Goal: Answer question/provide support

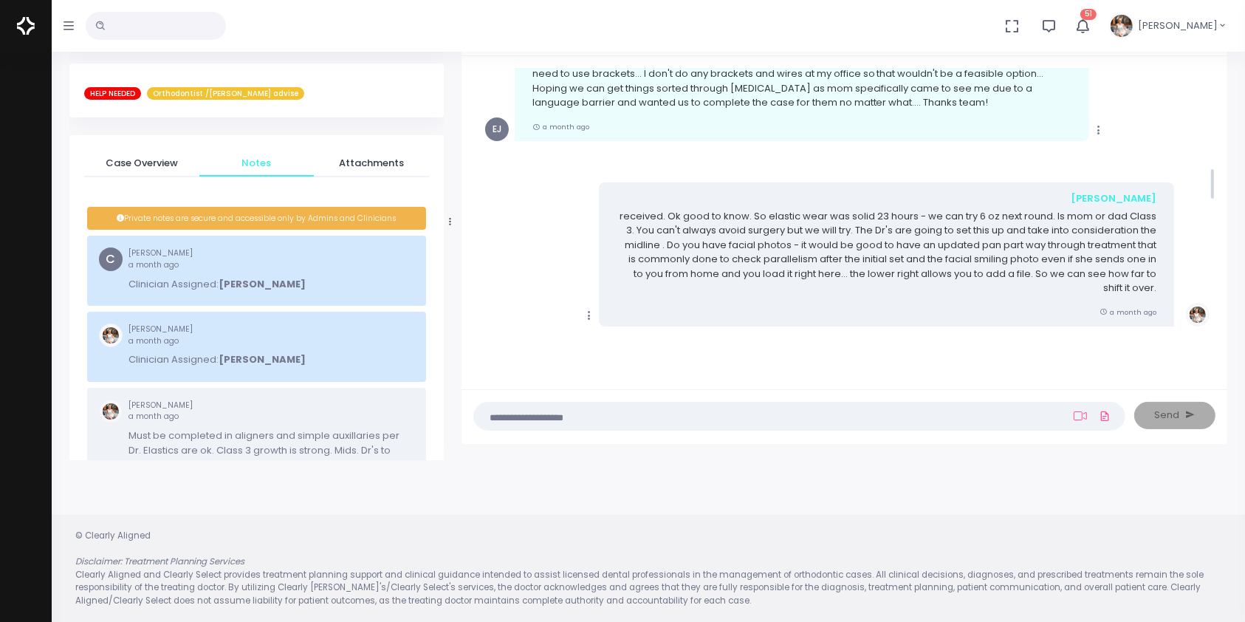
scroll to position [1241, 0]
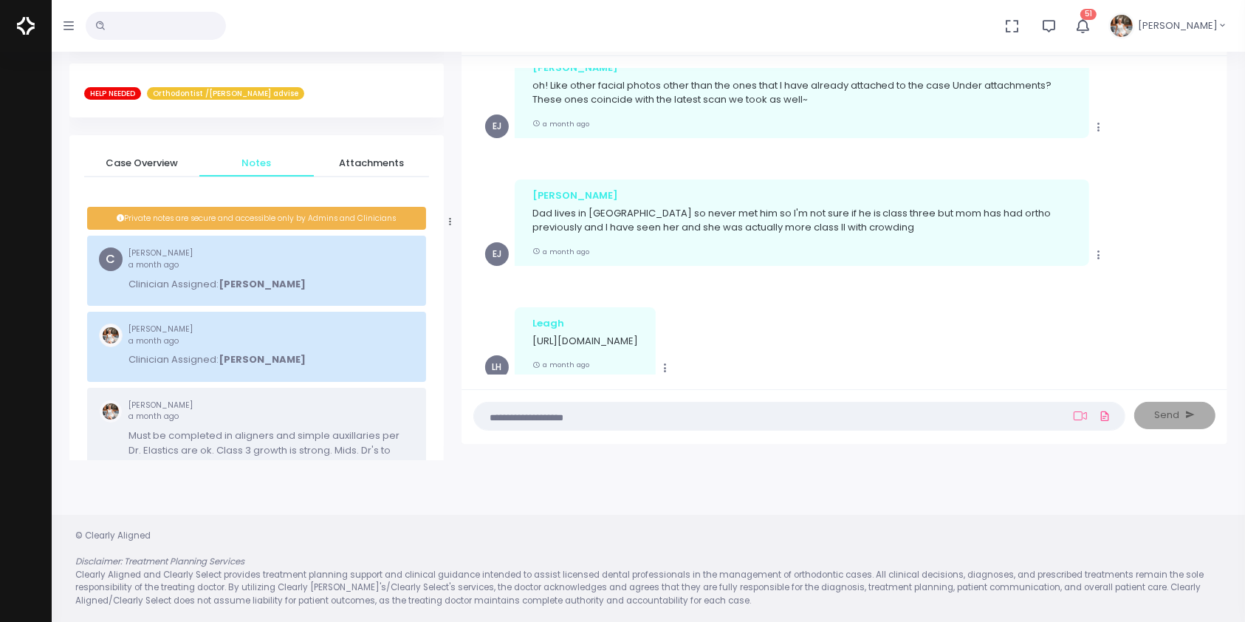
click at [638, 334] on p "[URL][DOMAIN_NAME]" at bounding box center [585, 341] width 106 height 15
click at [572, 334] on p "[URL][DOMAIN_NAME]" at bounding box center [585, 341] width 106 height 15
click at [588, 334] on p "[URL][DOMAIN_NAME]" at bounding box center [585, 341] width 106 height 15
drag, startPoint x: 611, startPoint y: 342, endPoint x: 530, endPoint y: 327, distance: 81.8
click at [530, 327] on div "Leagh [URL][DOMAIN_NAME] a month ago" at bounding box center [585, 343] width 141 height 72
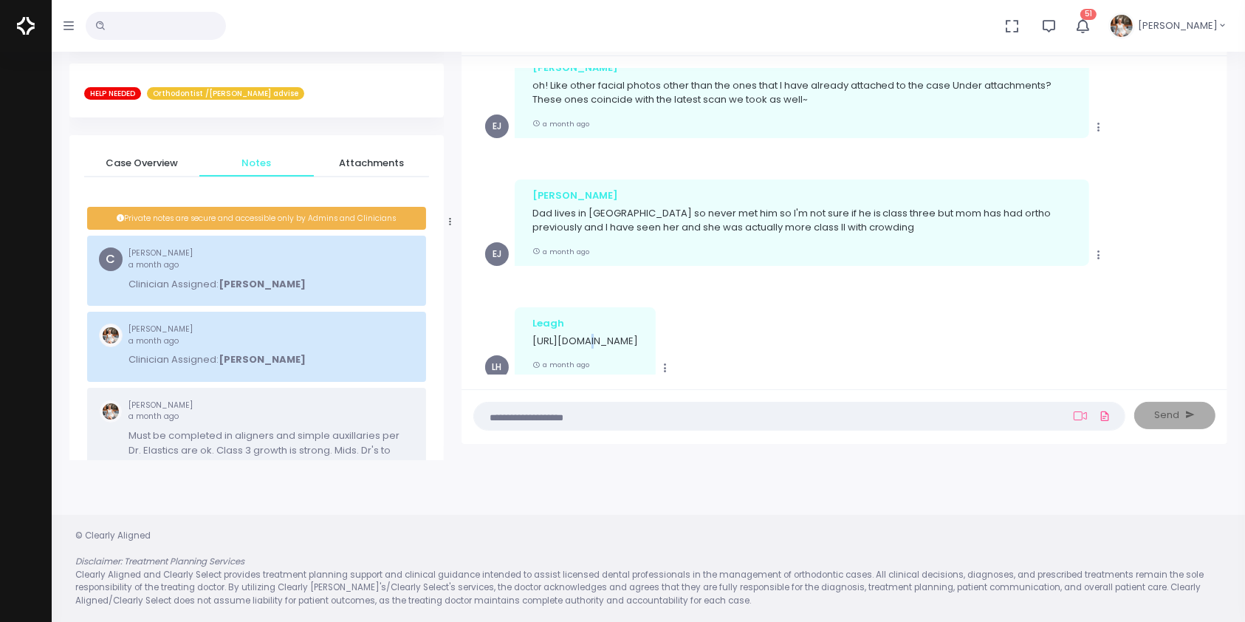
copy p "[URL][DOMAIN_NAME]"
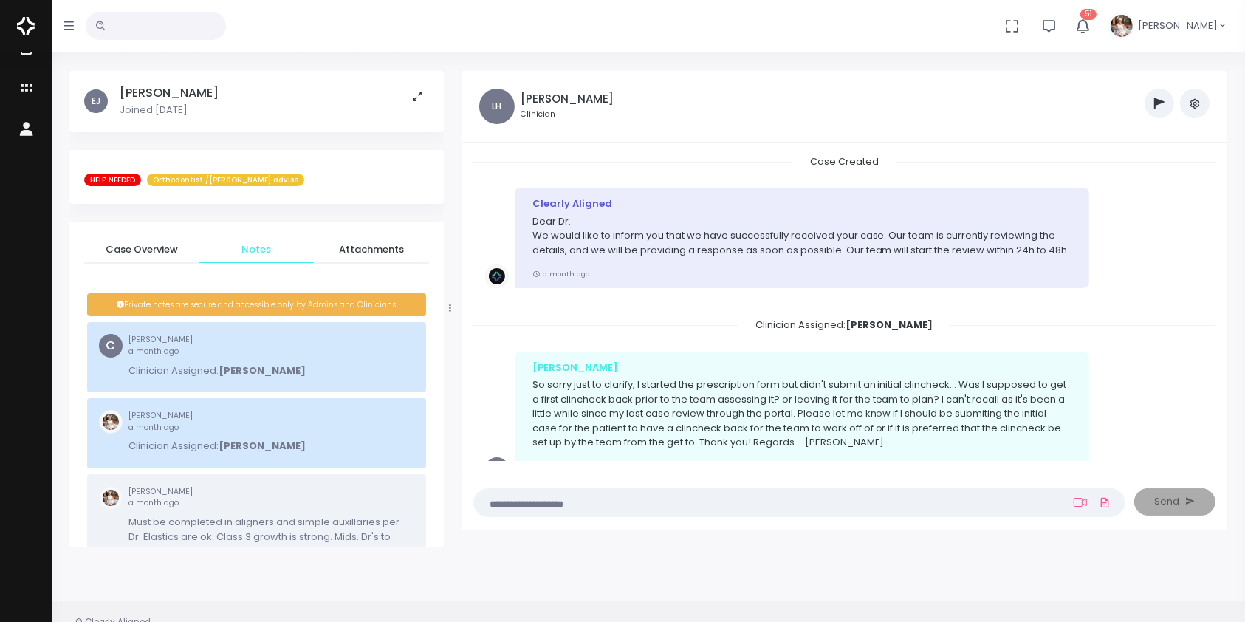
scroll to position [0, 0]
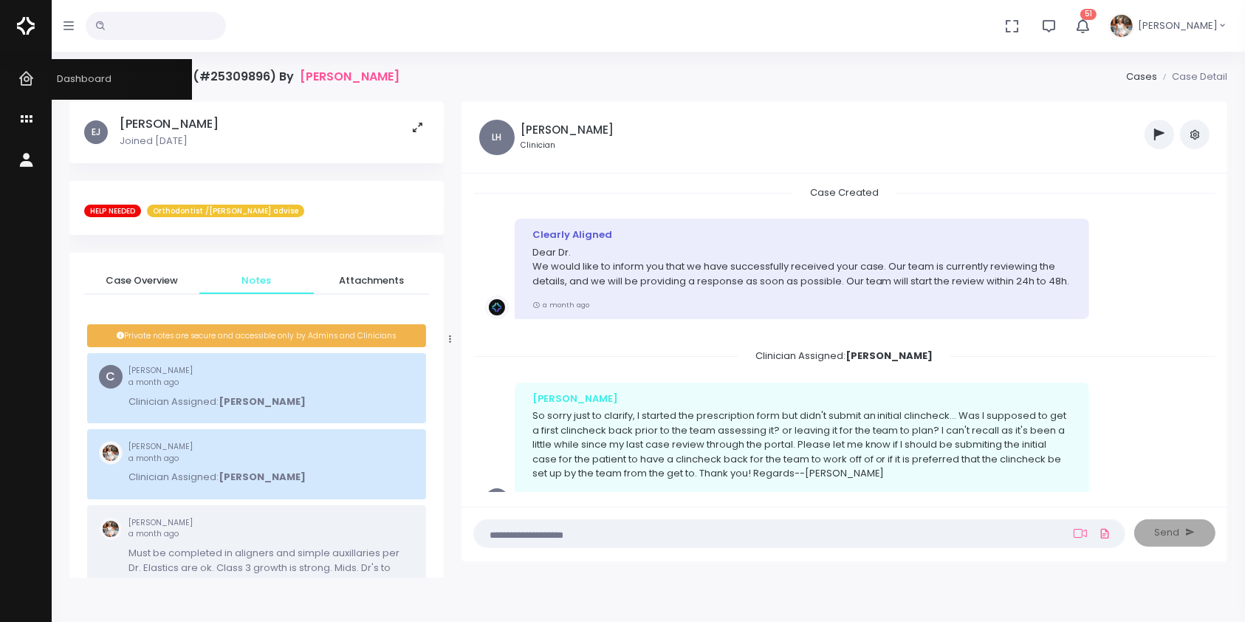
click at [17, 80] on link "Dashboard" at bounding box center [96, 79] width 192 height 41
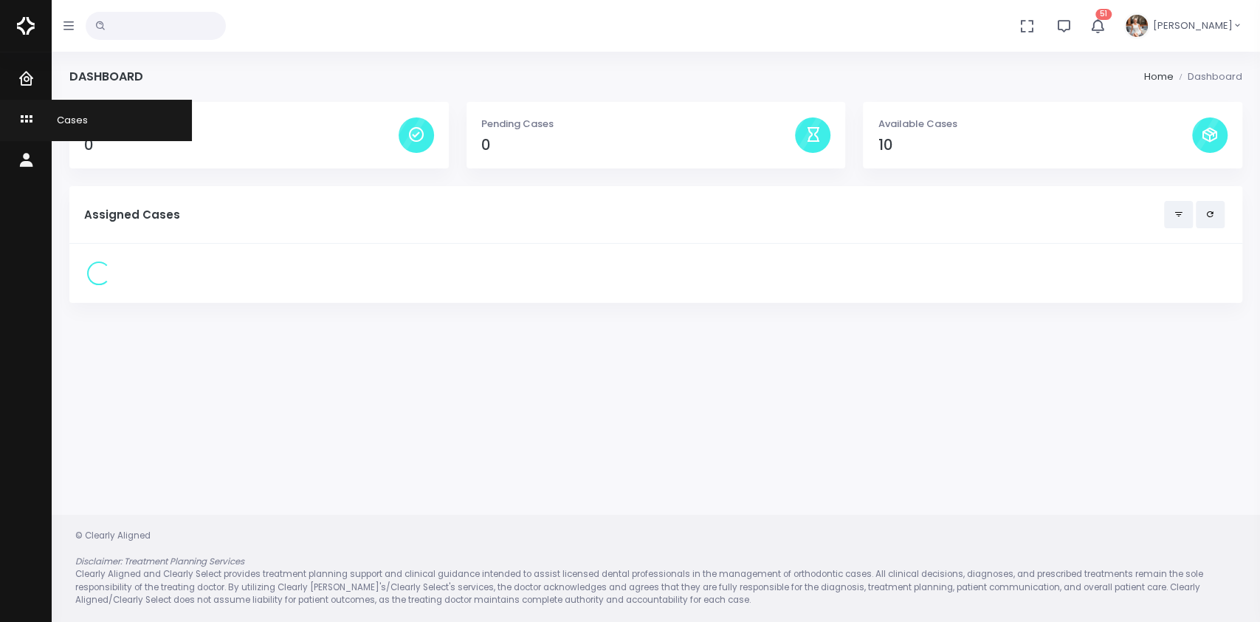
click at [27, 125] on icon "scrollable content" at bounding box center [28, 120] width 21 height 18
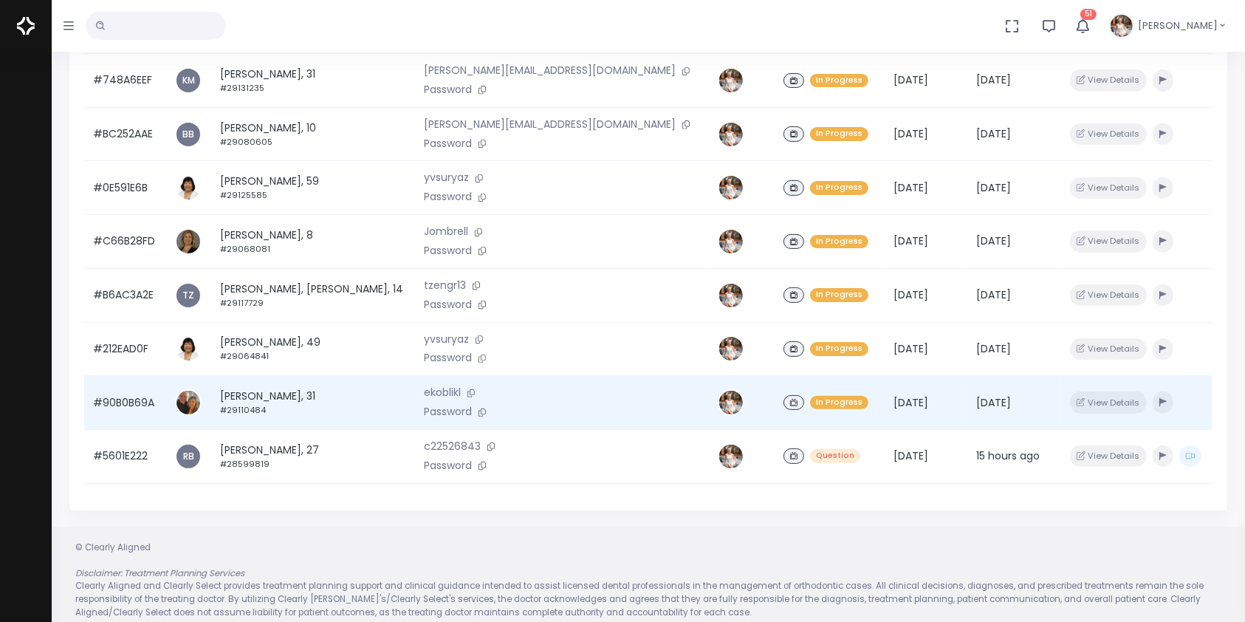
scroll to position [353, 0]
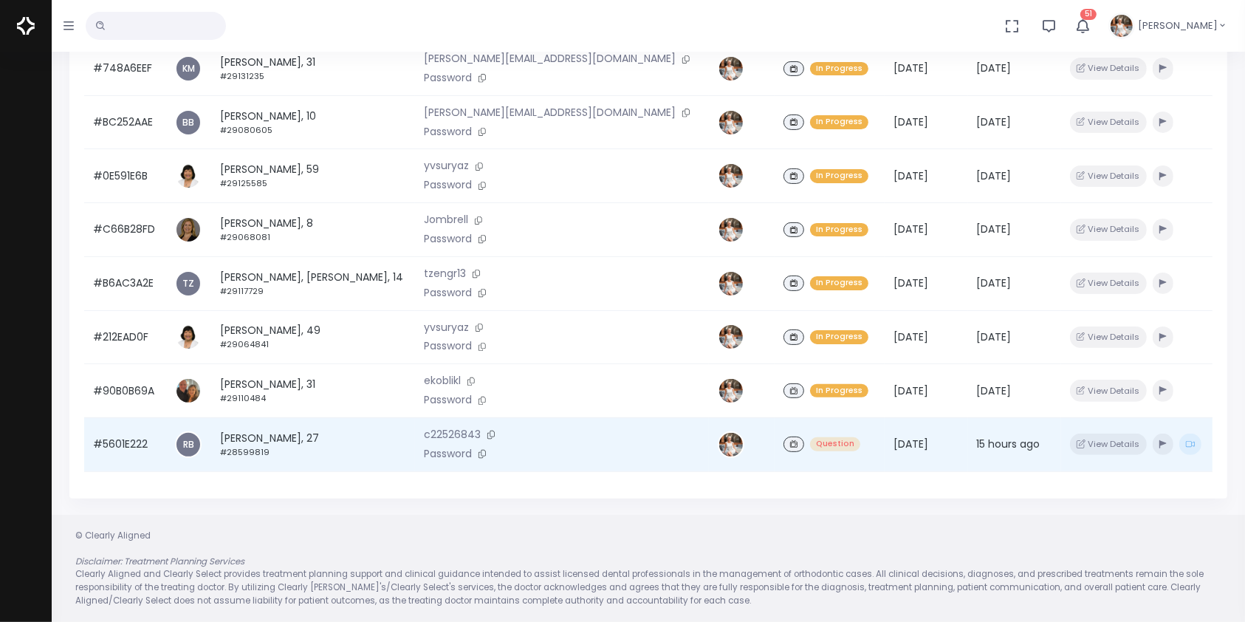
click at [117, 446] on td "#5601E222" at bounding box center [125, 444] width 82 height 54
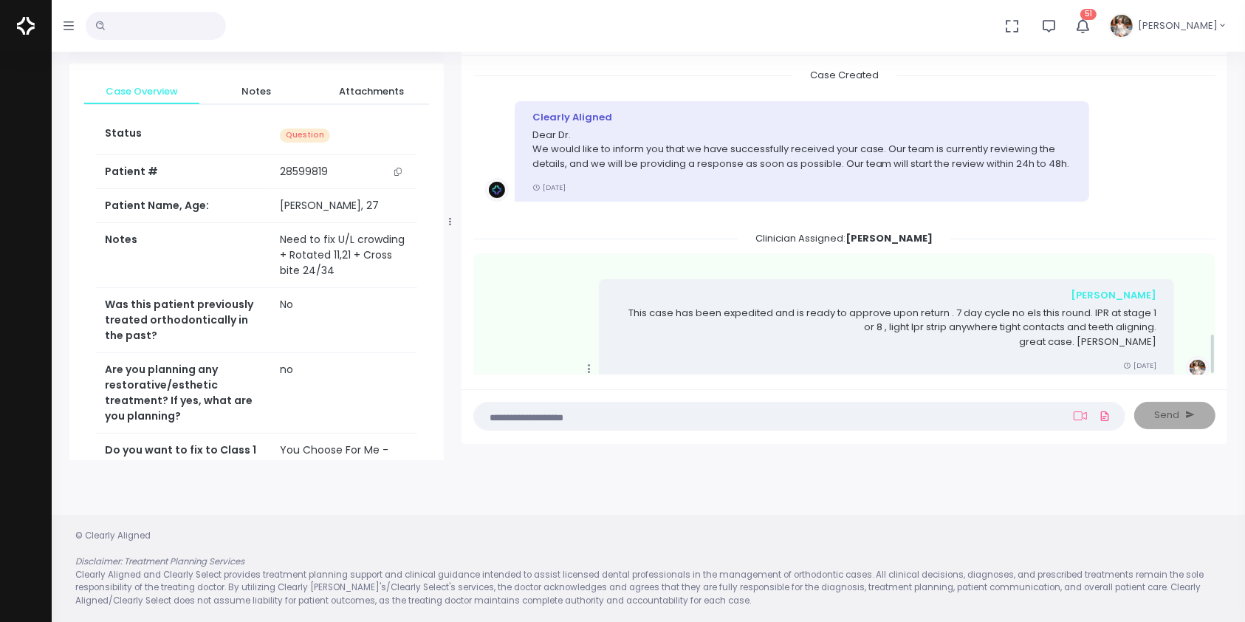
scroll to position [1926, 0]
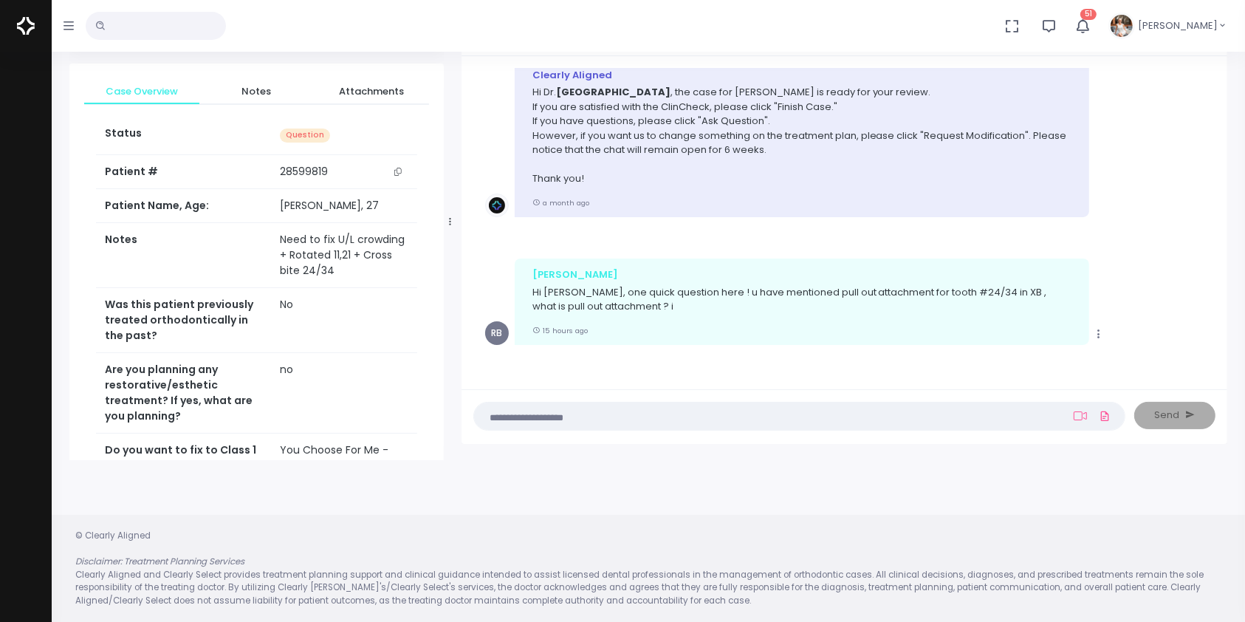
click at [797, 420] on textarea at bounding box center [770, 416] width 575 height 16
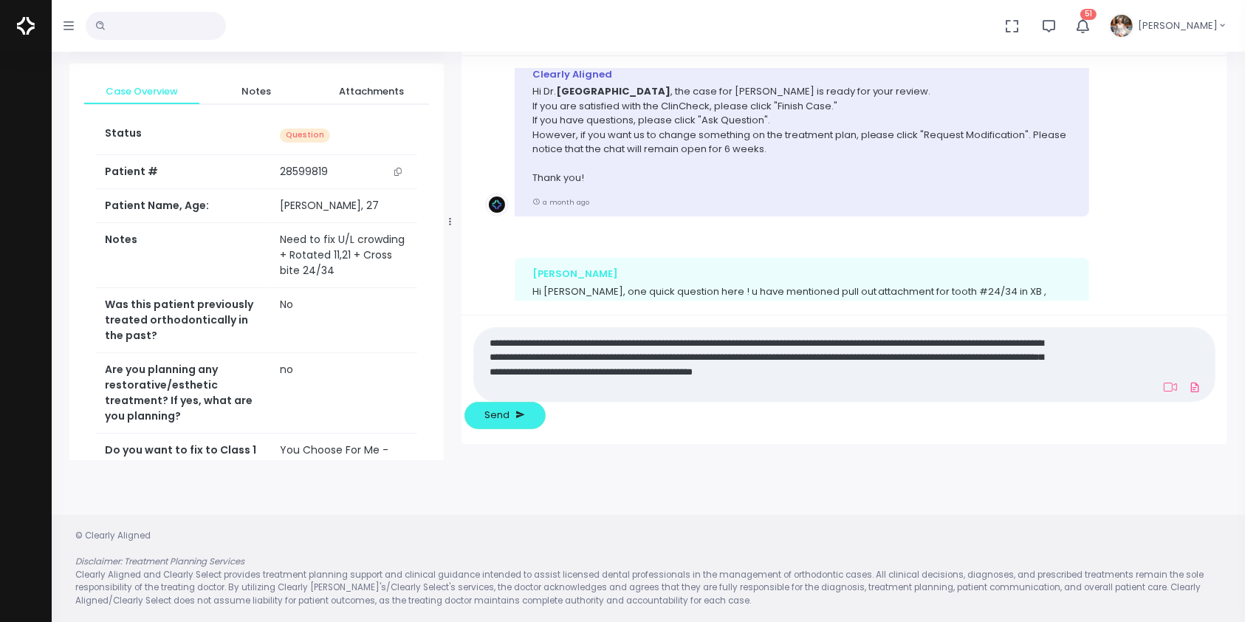
scroll to position [0, 0]
type textarea "**********"
click at [546, 426] on button "Send" at bounding box center [504, 415] width 81 height 27
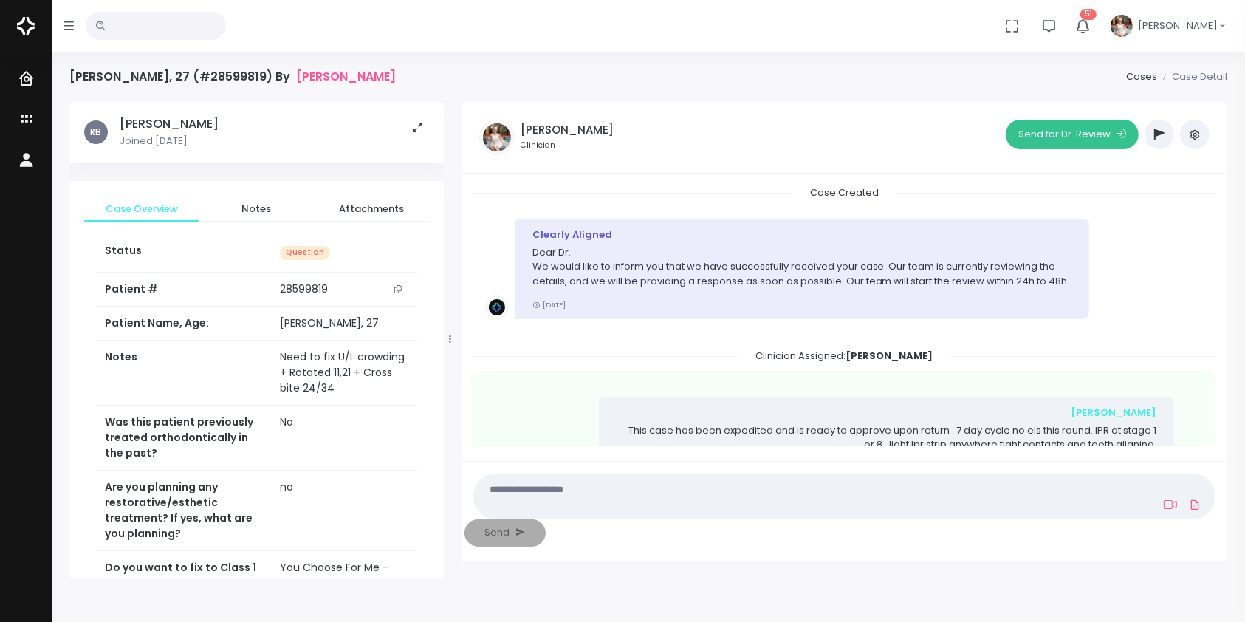
click at [1052, 139] on button "Send for Dr. Review" at bounding box center [1072, 135] width 133 height 30
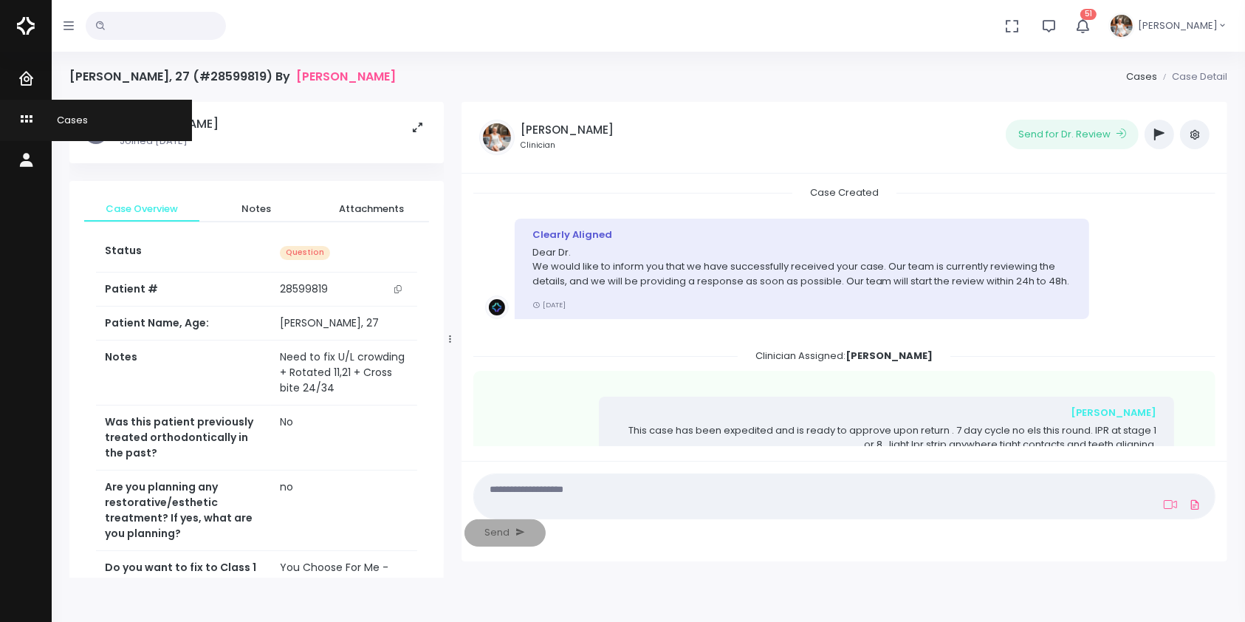
click at [27, 115] on icon "scrollable content" at bounding box center [28, 120] width 21 height 18
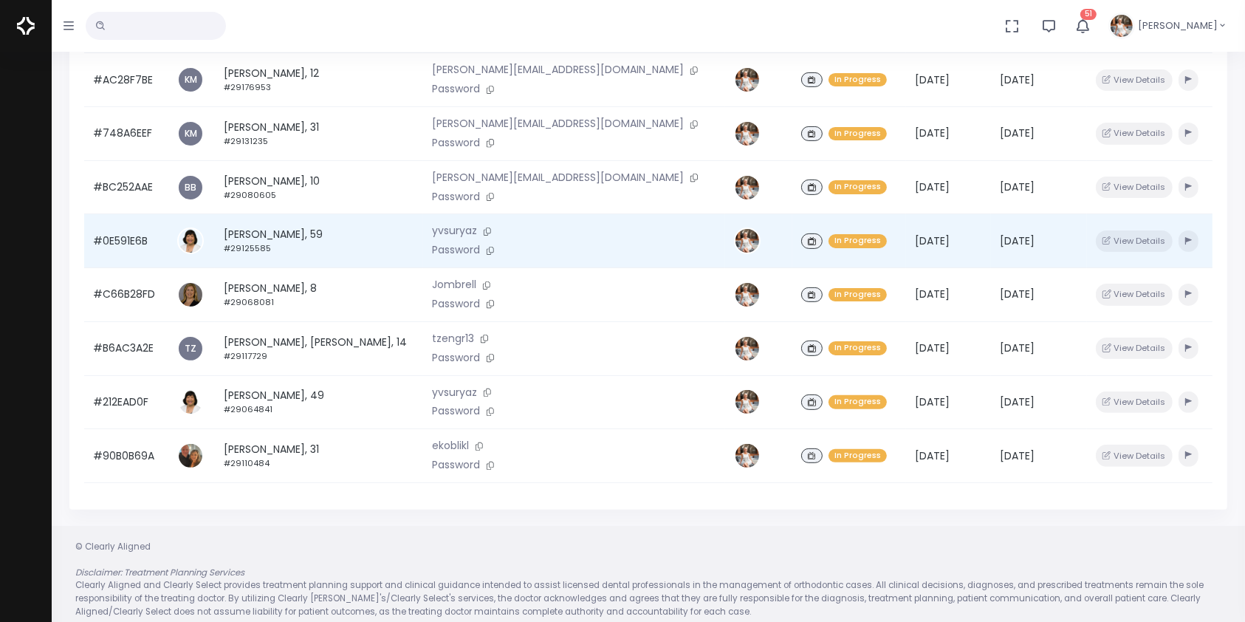
scroll to position [353, 0]
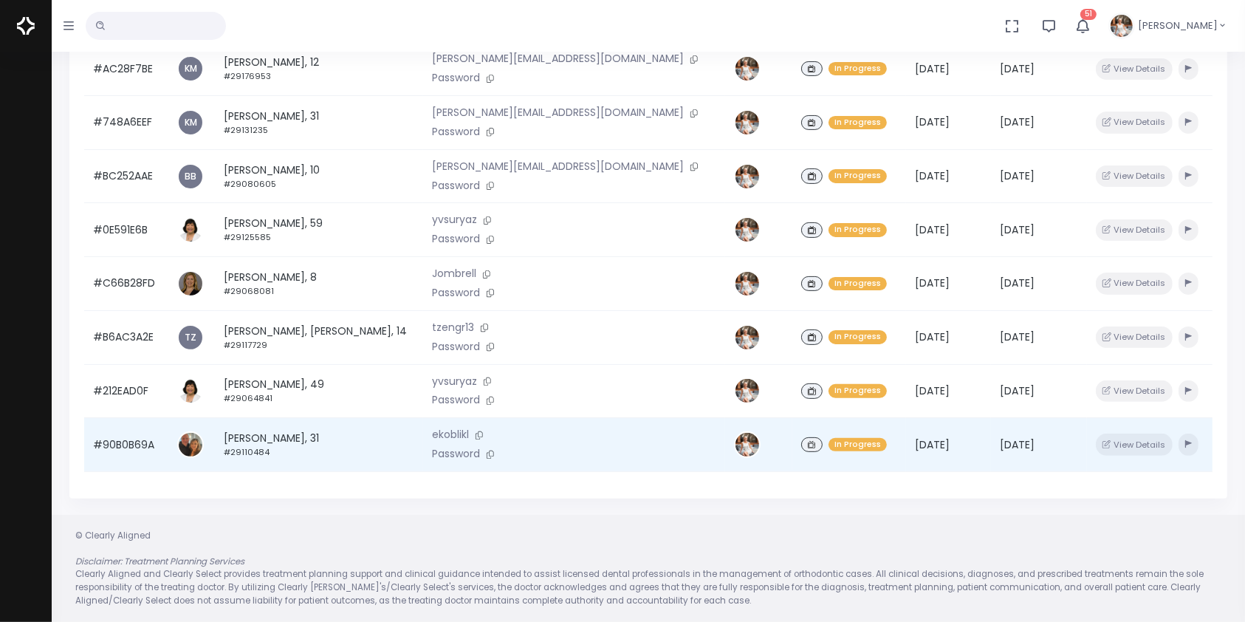
click at [118, 447] on td "#90B0B69A" at bounding box center [126, 445] width 84 height 54
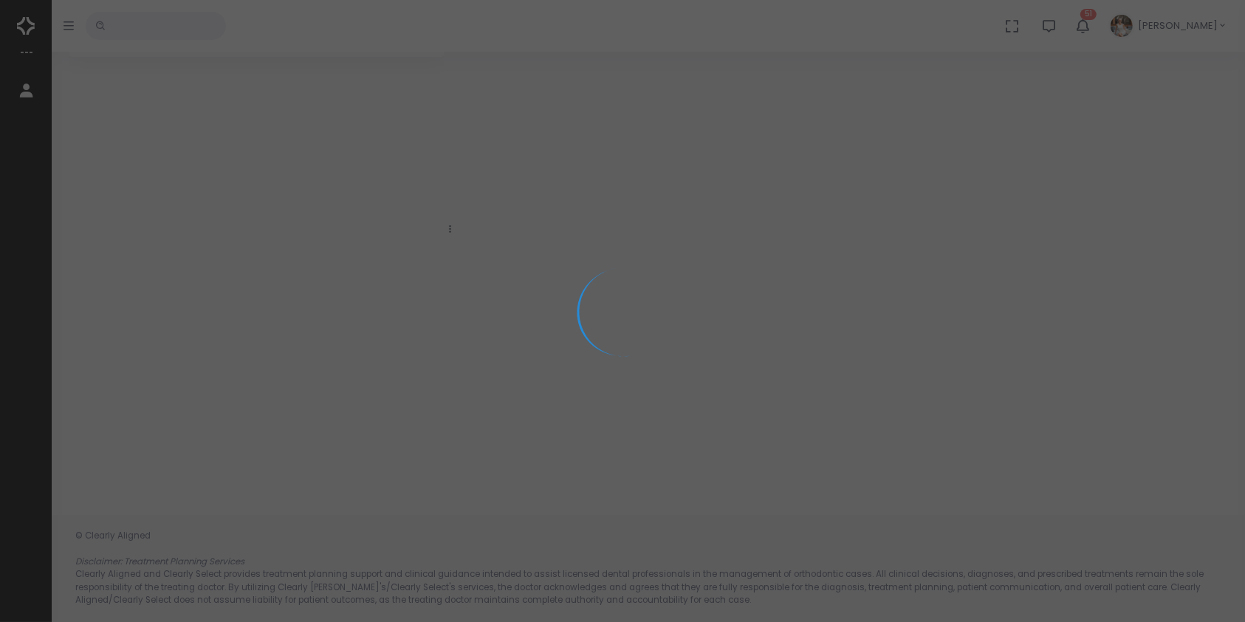
scroll to position [117, 0]
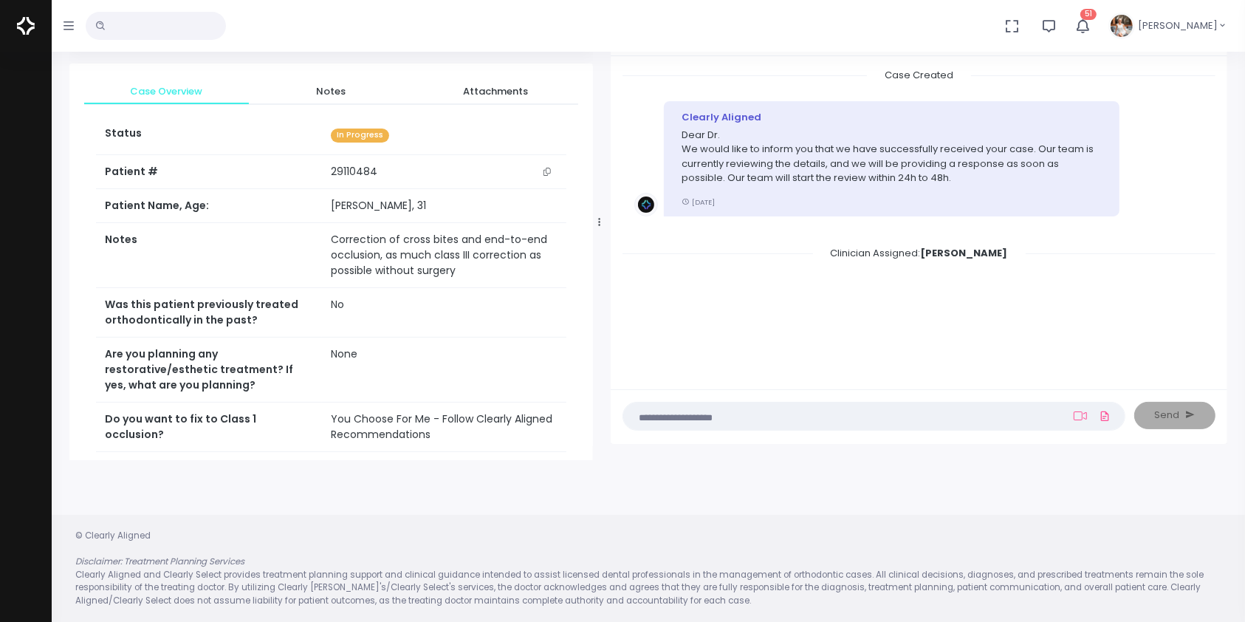
drag, startPoint x: 450, startPoint y: 215, endPoint x: 614, endPoint y: 226, distance: 163.6
click at [603, 226] on div at bounding box center [599, 222] width 7 height 466
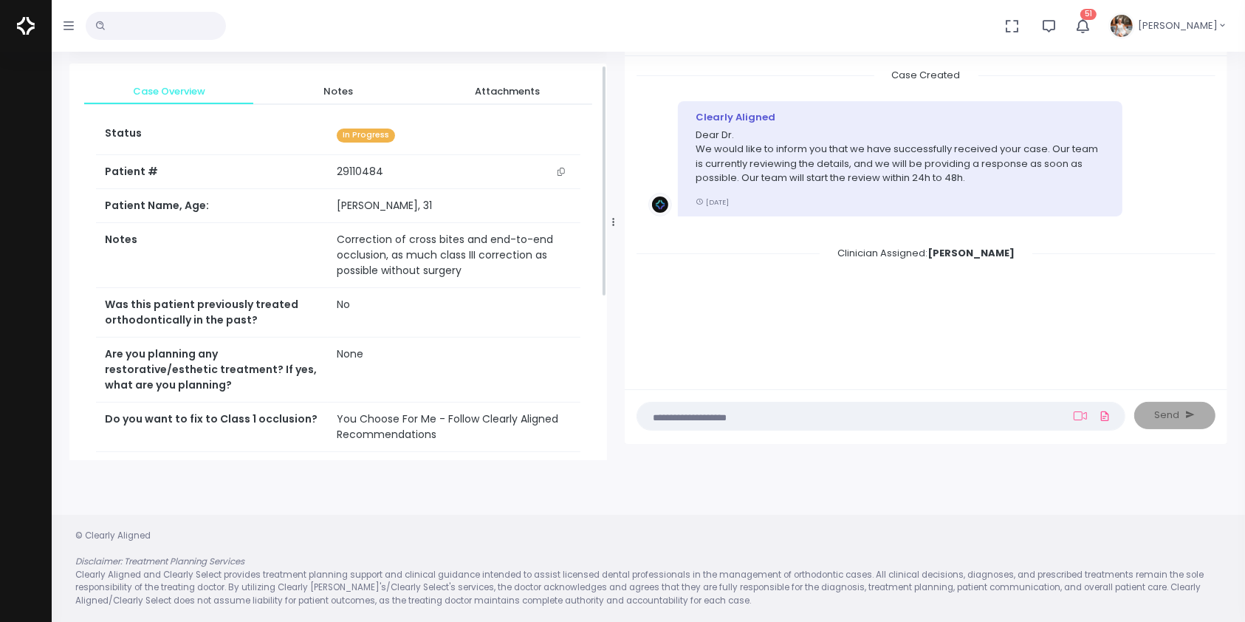
scroll to position [328, 0]
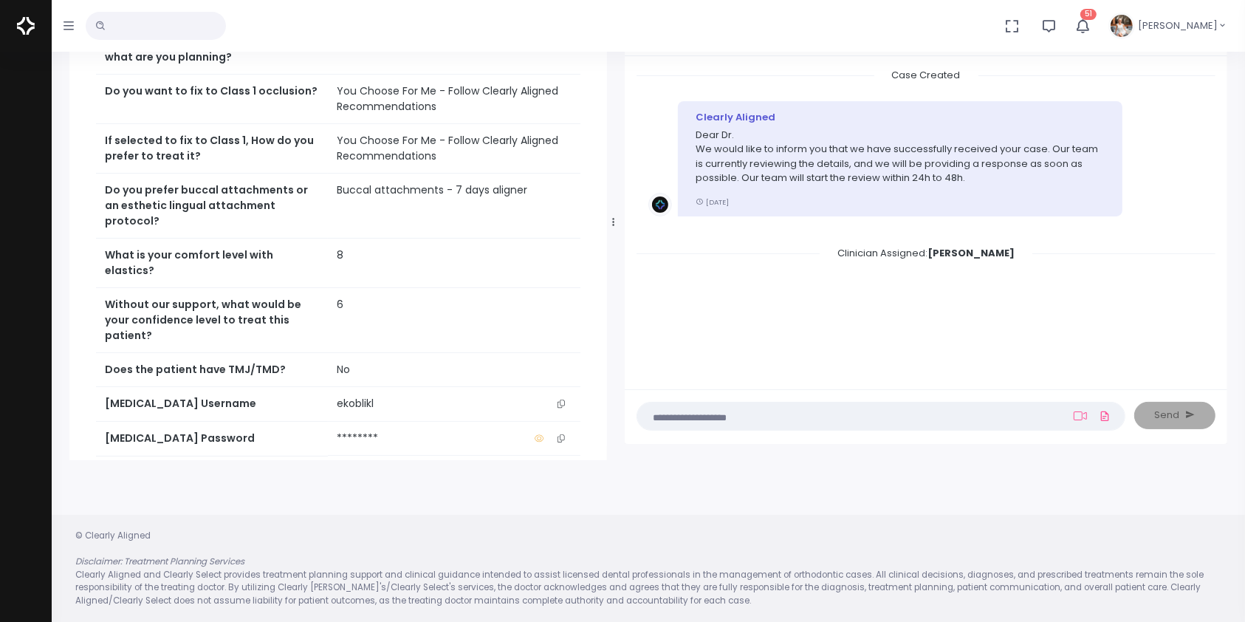
click at [564, 408] on icon "scrollable content" at bounding box center [560, 403] width 7 height 8
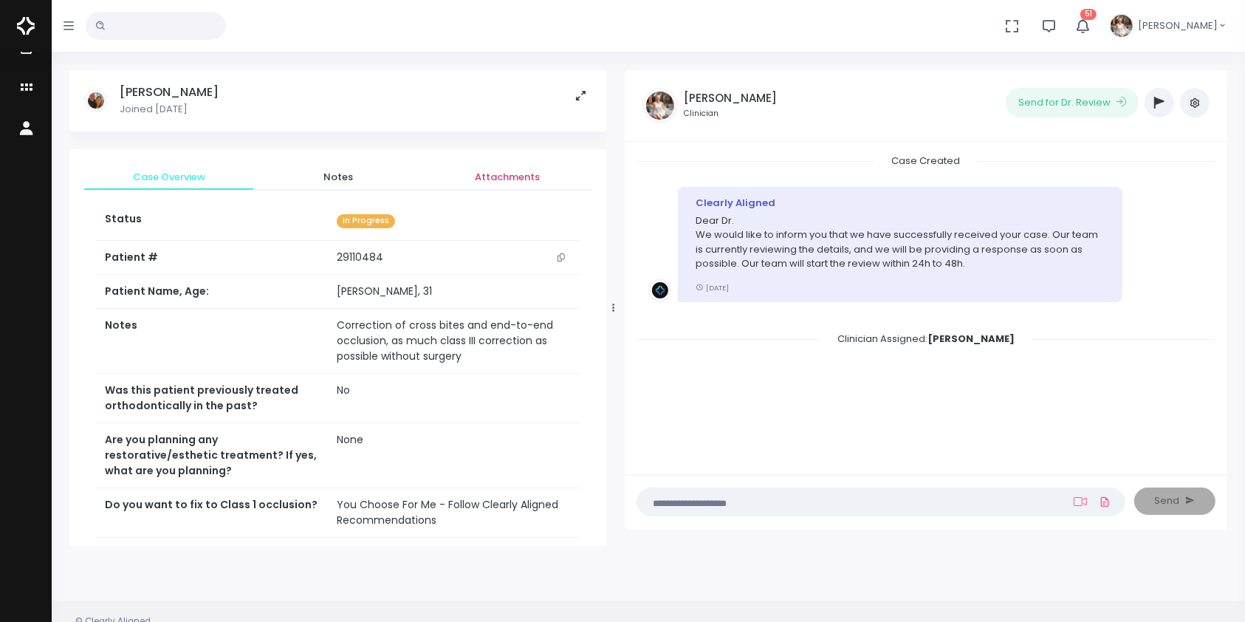
scroll to position [0, 0]
